Goal: Entertainment & Leisure: Consume media (video, audio)

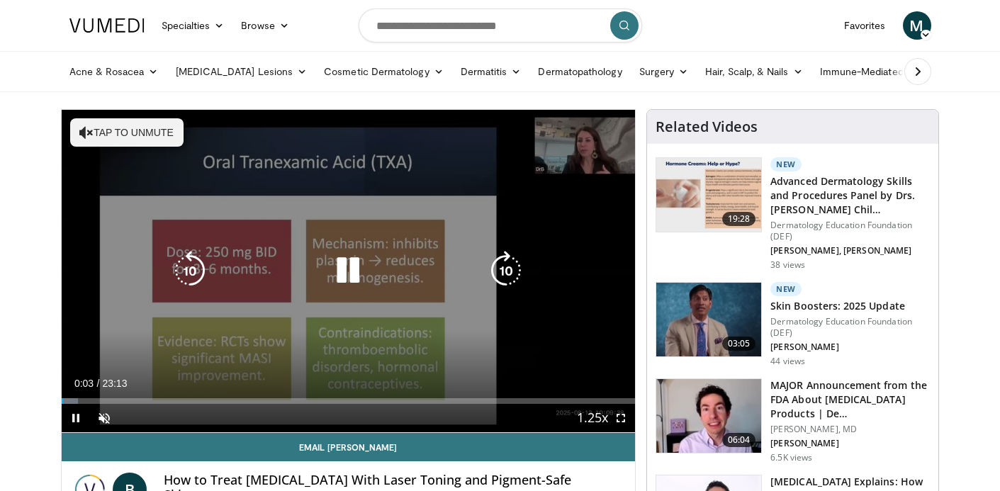
click at [111, 135] on button "Tap to unmute" at bounding box center [126, 132] width 113 height 28
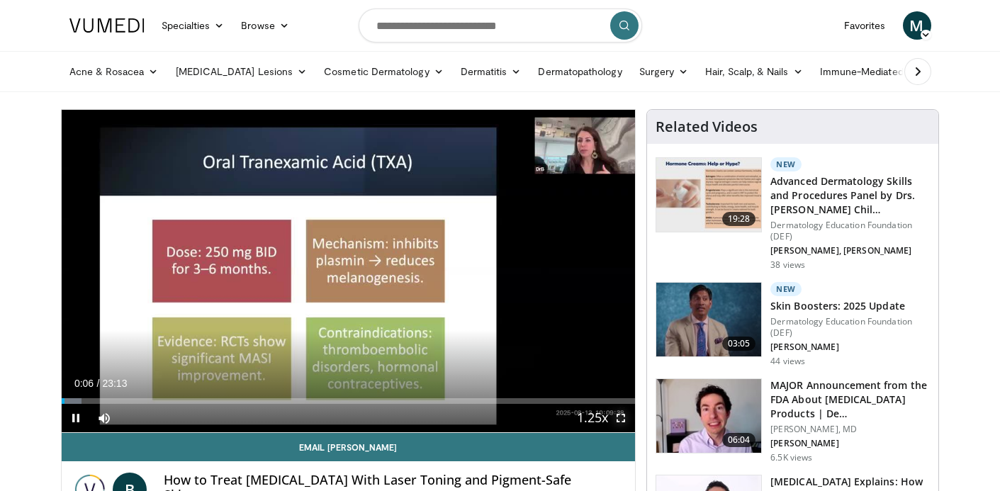
click at [622, 419] on span "Video Player" at bounding box center [621, 418] width 28 height 28
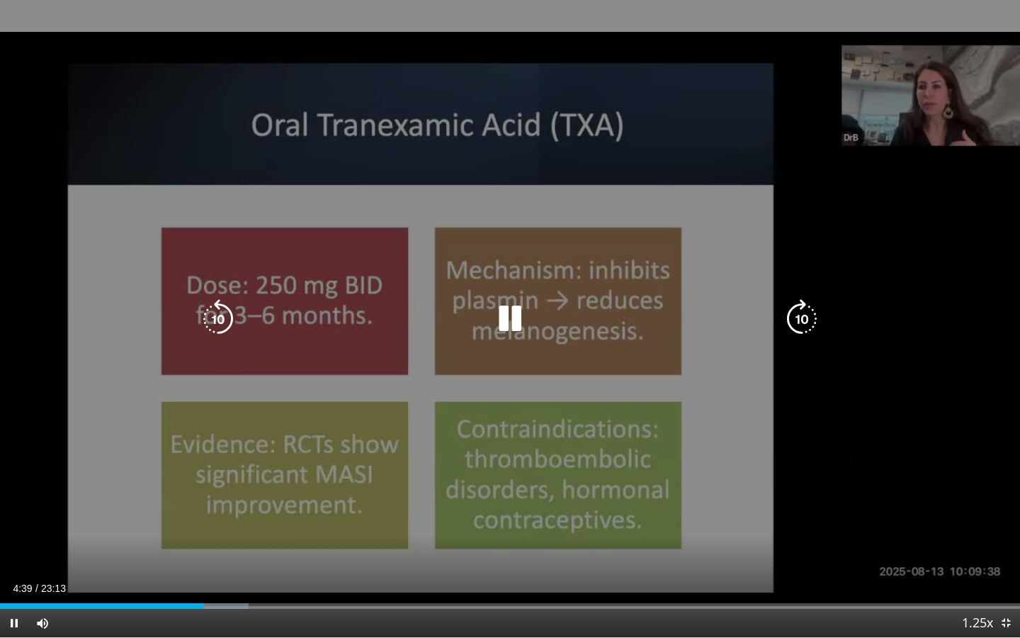
click at [509, 314] on icon "Video Player" at bounding box center [510, 319] width 40 height 40
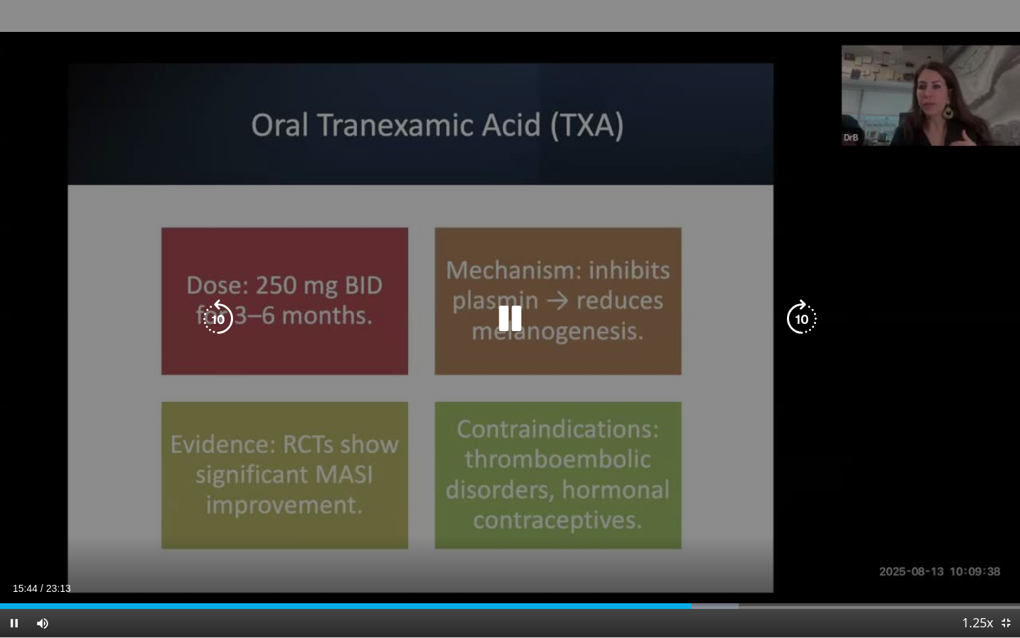
click at [218, 325] on icon "Video Player" at bounding box center [218, 319] width 40 height 40
click at [218, 315] on icon "Video Player" at bounding box center [218, 319] width 40 height 40
click at [219, 317] on icon "Video Player" at bounding box center [218, 319] width 40 height 40
click at [212, 312] on icon "Video Player" at bounding box center [218, 319] width 40 height 40
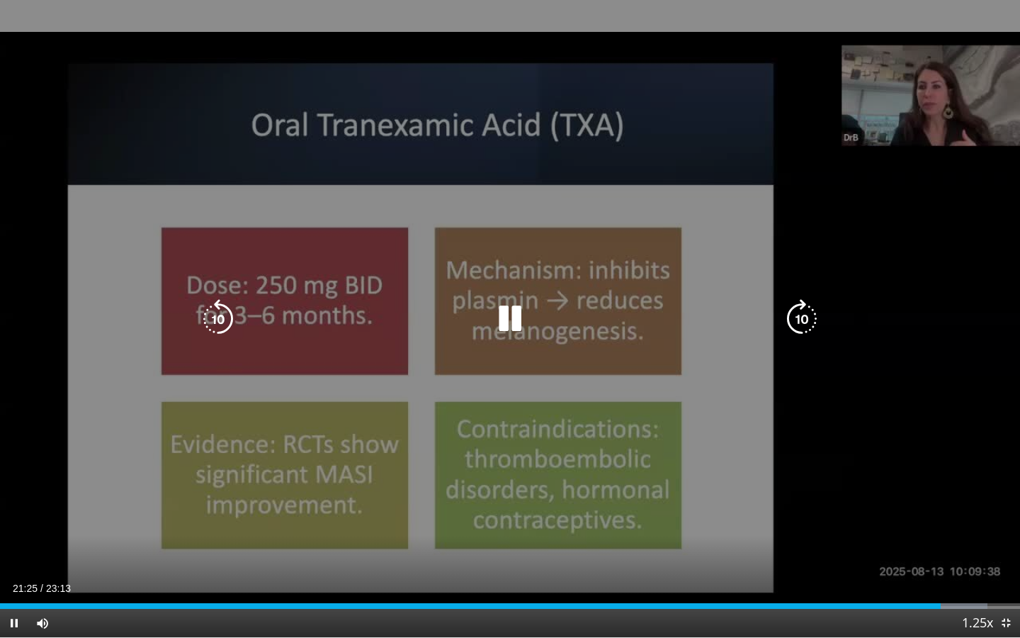
click at [514, 317] on icon "Video Player" at bounding box center [510, 319] width 40 height 40
click at [519, 319] on icon "Video Player" at bounding box center [510, 319] width 40 height 40
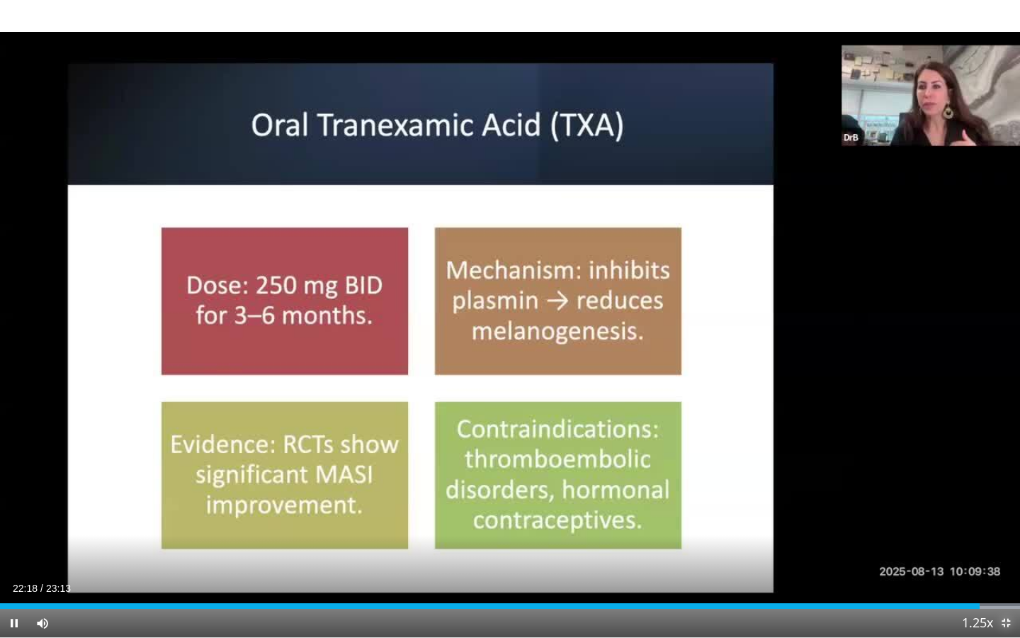
click at [999, 490] on span "Video Player" at bounding box center [1006, 623] width 28 height 28
